Goal: Answer question/provide support: Share knowledge or assist other users

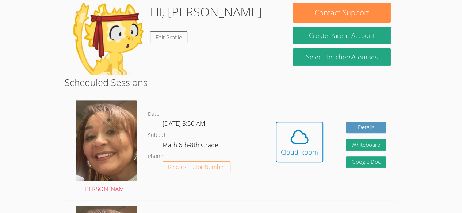
scroll to position [116, 0]
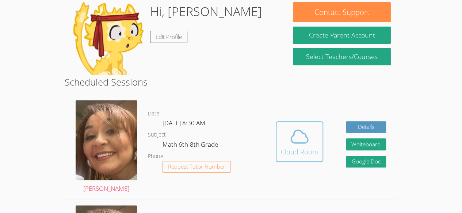
click at [313, 144] on span at bounding box center [299, 137] width 37 height 20
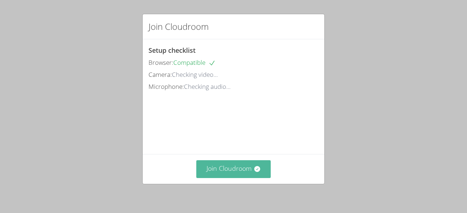
click at [224, 176] on button "Join Cloudroom" at bounding box center [233, 170] width 75 height 18
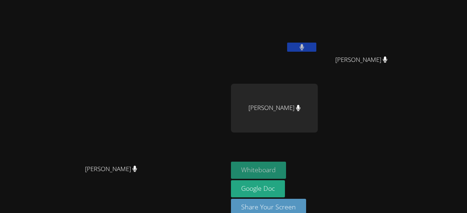
click at [286, 174] on button "Whiteboard" at bounding box center [258, 170] width 55 height 17
click at [318, 108] on div "Melani Lopez Cruz" at bounding box center [274, 108] width 87 height 49
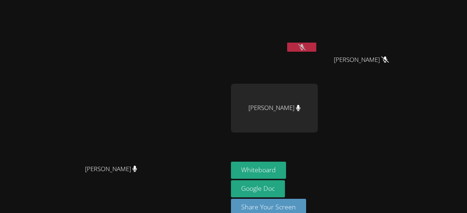
click at [406, 82] on div "Kender Miranda Temaj Brayan Juan Mendez Brayan Juan Mendez Melani Lopez Cruz" at bounding box center [319, 82] width 177 height 159
click at [316, 43] on button at bounding box center [301, 47] width 29 height 9
click at [316, 50] on button at bounding box center [301, 47] width 29 height 9
click at [306, 50] on icon at bounding box center [302, 47] width 8 height 6
click at [316, 50] on button at bounding box center [301, 47] width 29 height 9
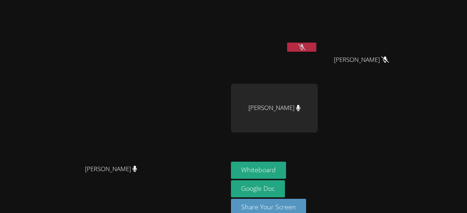
click at [306, 50] on icon at bounding box center [302, 47] width 8 height 6
click at [377, 157] on div "Kender Miranda Temaj Brayan Juan Mendez Brayan Juan Mendez Melani Lopez Cruz" at bounding box center [319, 82] width 177 height 159
click at [304, 48] on icon at bounding box center [302, 47] width 4 height 6
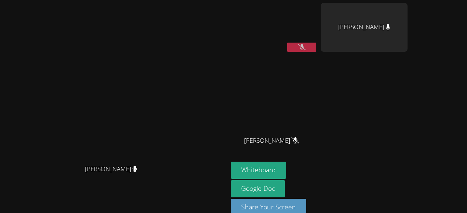
click at [316, 49] on button at bounding box center [301, 47] width 29 height 9
click at [378, 171] on div "Whiteboard Google Doc Share Your Screen" at bounding box center [319, 192] width 177 height 60
click at [316, 50] on button at bounding box center [301, 47] width 29 height 9
click at [286, 165] on button "Whiteboard" at bounding box center [258, 170] width 55 height 17
click at [316, 46] on button at bounding box center [301, 47] width 29 height 9
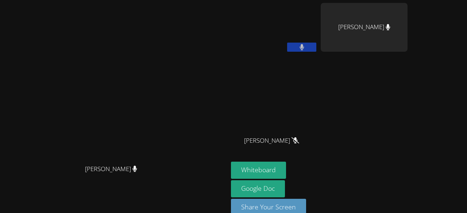
click at [316, 43] on button at bounding box center [301, 47] width 29 height 9
click at [306, 49] on icon at bounding box center [302, 47] width 8 height 6
click at [304, 50] on icon at bounding box center [302, 47] width 5 height 6
click at [316, 47] on button at bounding box center [301, 47] width 29 height 9
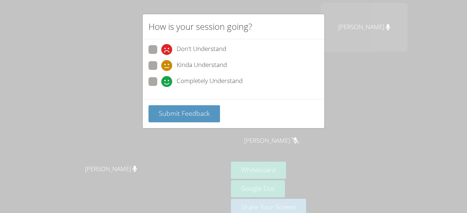
click at [382, 45] on div "How is your session going? Don't Understand Kinda Understand Completely Underst…" at bounding box center [233, 106] width 467 height 213
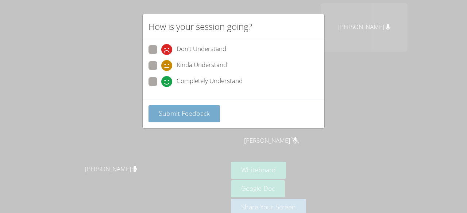
click at [185, 107] on button "Submit Feedback" at bounding box center [184, 113] width 72 height 17
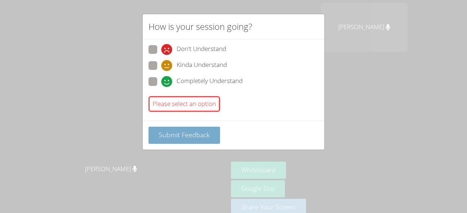
click at [176, 131] on span "Submit Feedback" at bounding box center [184, 135] width 51 height 9
click at [174, 80] on div "Completely Understand" at bounding box center [201, 81] width 81 height 11
click at [167, 80] on input "Completely Understand" at bounding box center [164, 80] width 6 height 6
radio input "true"
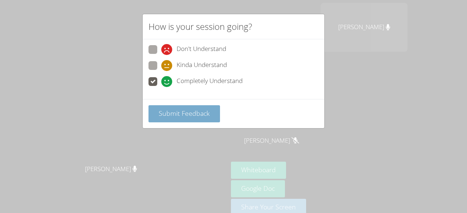
click at [170, 112] on span "Submit Feedback" at bounding box center [184, 113] width 51 height 9
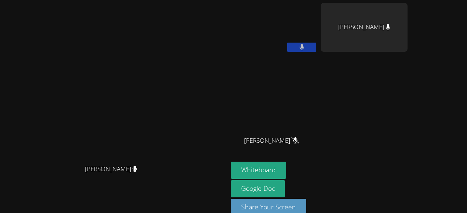
click at [125, 75] on video at bounding box center [113, 98] width 109 height 125
click at [318, 39] on video at bounding box center [274, 27] width 87 height 49
click at [316, 51] on button at bounding box center [301, 47] width 29 height 9
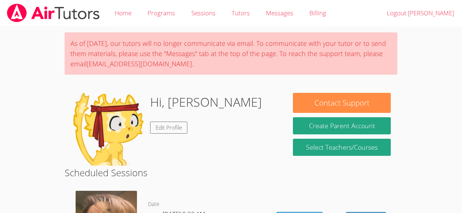
scroll to position [116, 0]
